Goal: Find contact information: Find contact information

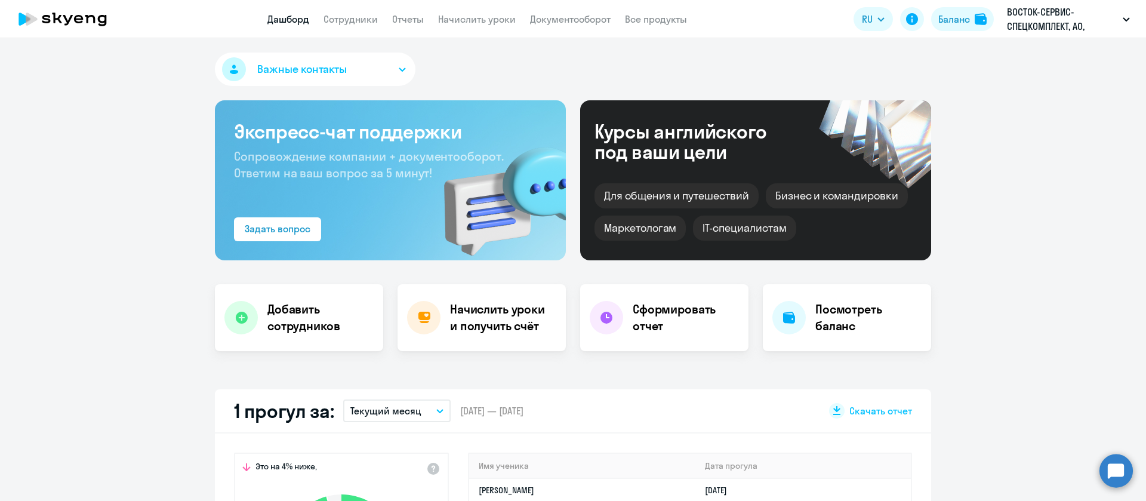
click at [332, 24] on link "Сотрудники" at bounding box center [351, 19] width 54 height 12
select select "30"
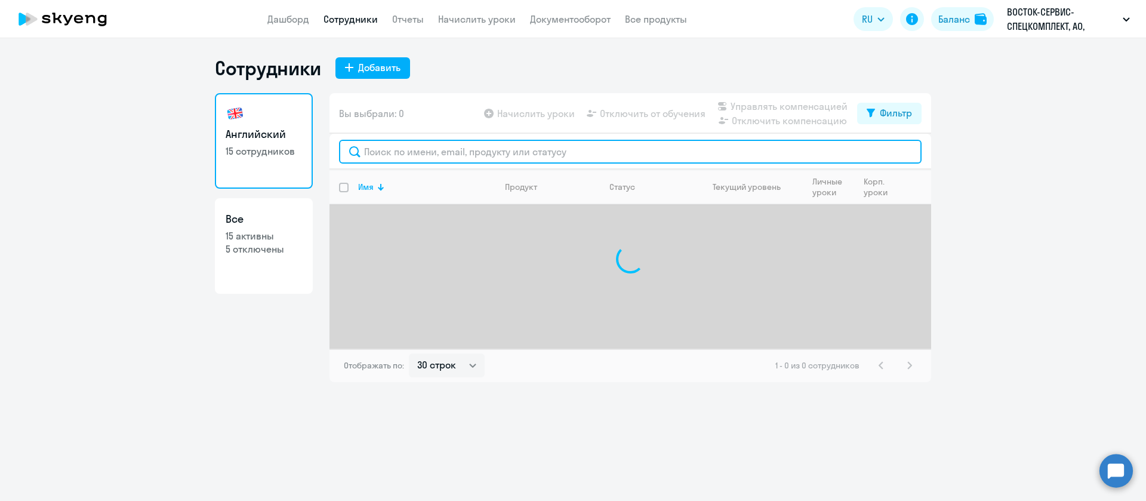
click at [392, 156] on input "text" at bounding box center [630, 152] width 583 height 24
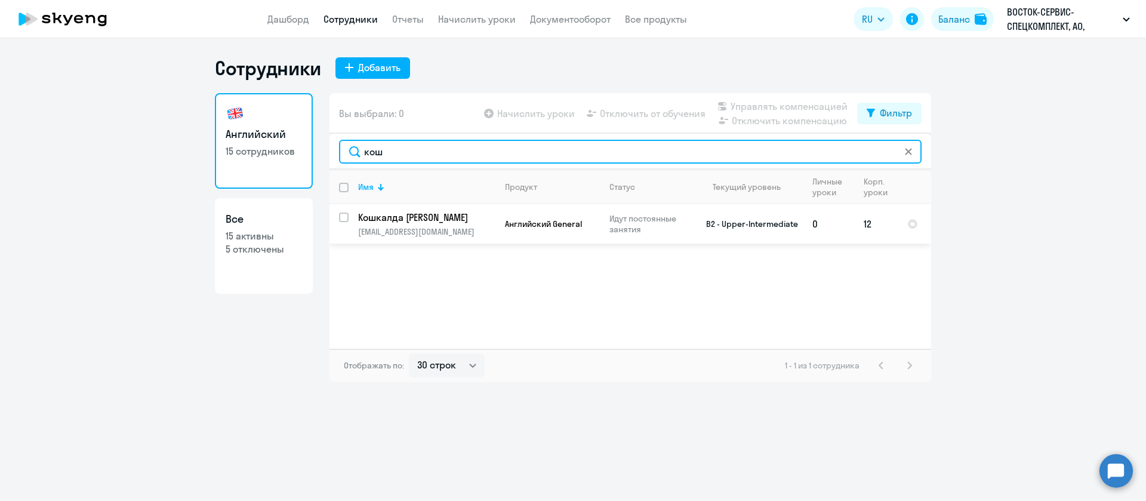
type input "кош"
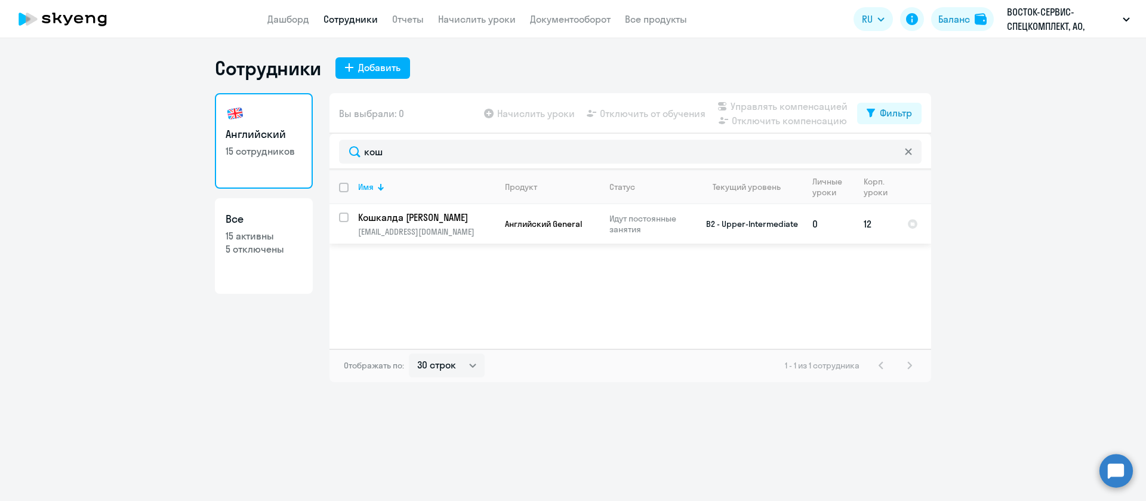
click at [403, 229] on p "[EMAIL_ADDRESS][DOMAIN_NAME]" at bounding box center [426, 231] width 137 height 11
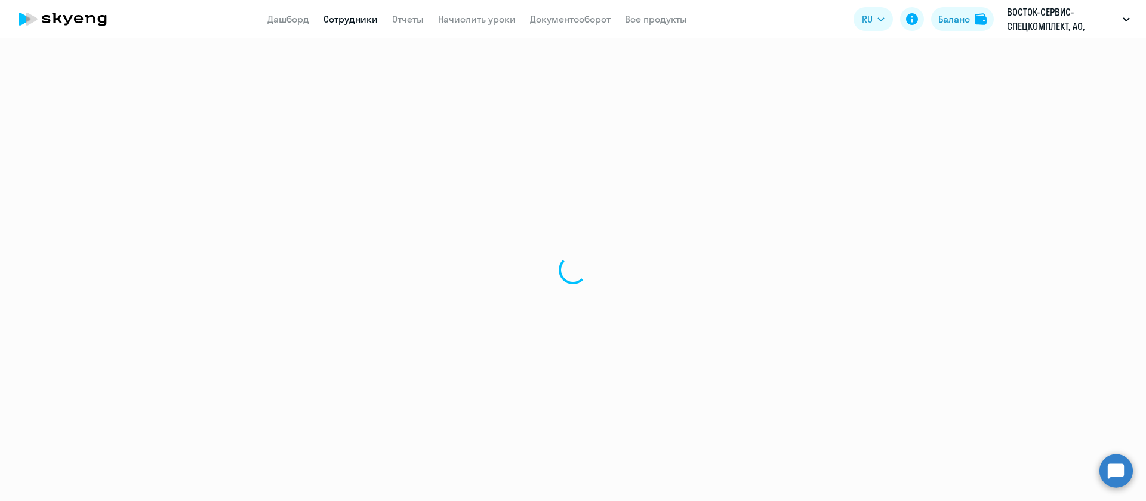
select select "english"
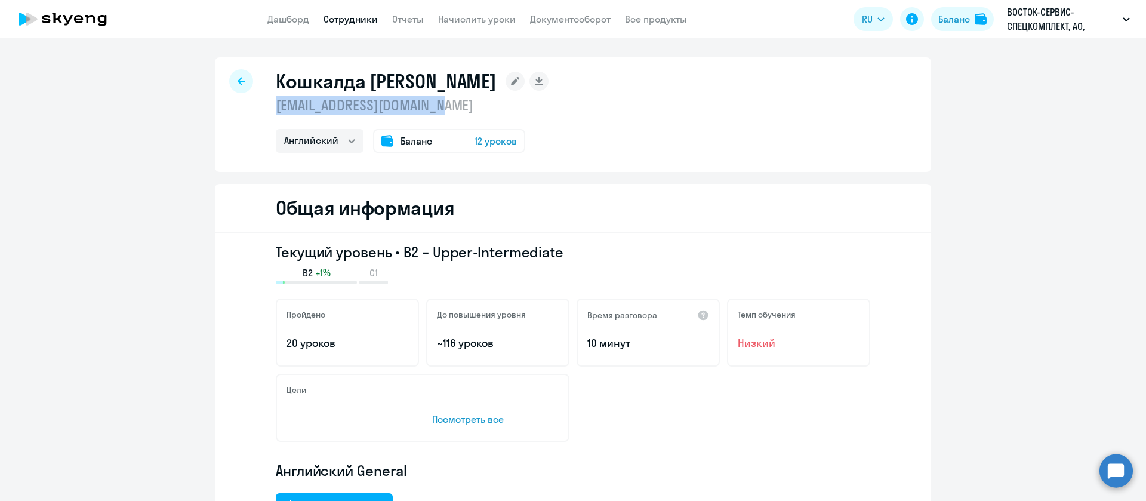
drag, startPoint x: 451, startPoint y: 110, endPoint x: 267, endPoint y: 107, distance: 183.3
click at [267, 107] on div "Кошкалда Ольга [EMAIL_ADDRESS][DOMAIN_NAME] Английский Баланс 12 уроков" at bounding box center [573, 114] width 716 height 115
copy p "[EMAIL_ADDRESS][DOMAIN_NAME]"
